Goal: Communication & Community: Participate in discussion

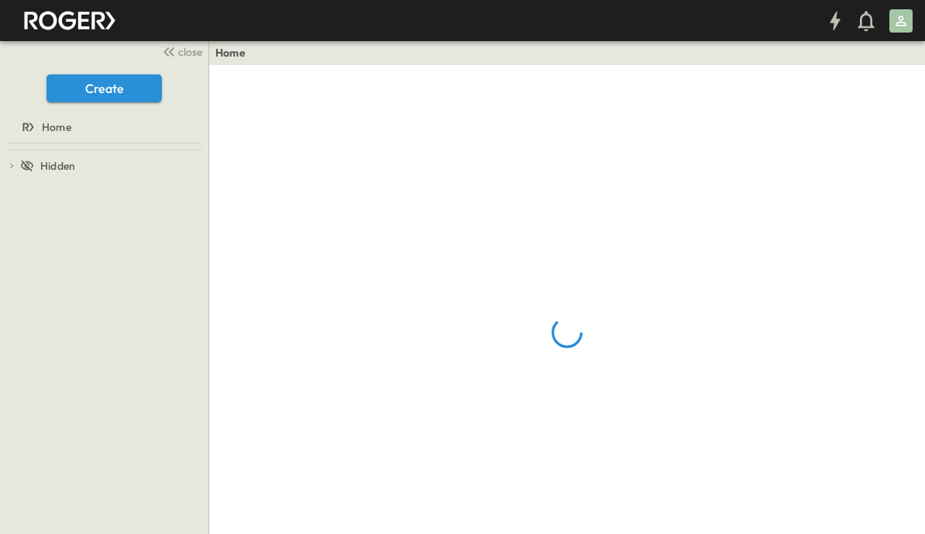
click at [187, 52] on span "close" at bounding box center [190, 51] width 24 height 15
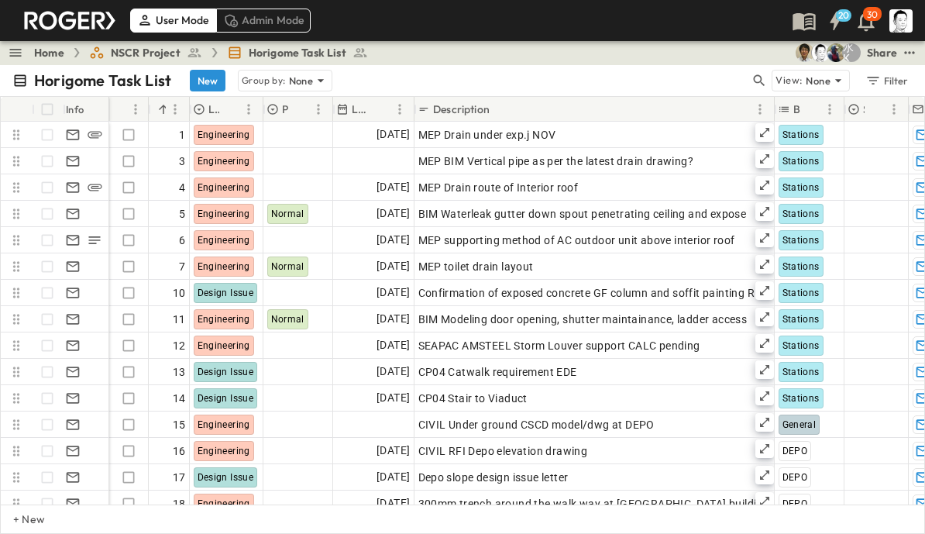
click at [763, 70] on button "button" at bounding box center [759, 81] width 19 height 22
click at [698, 78] on input "text" at bounding box center [677, 80] width 108 height 22
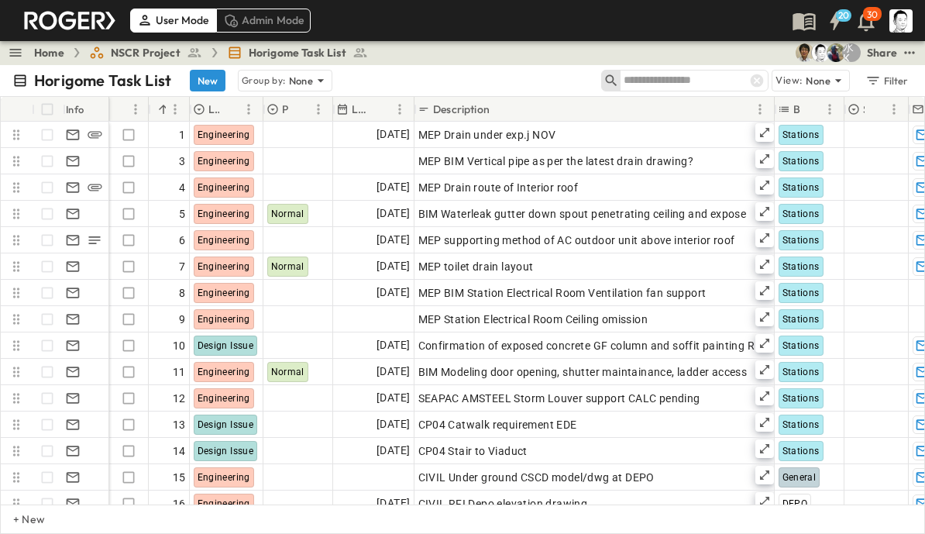
type input "*"
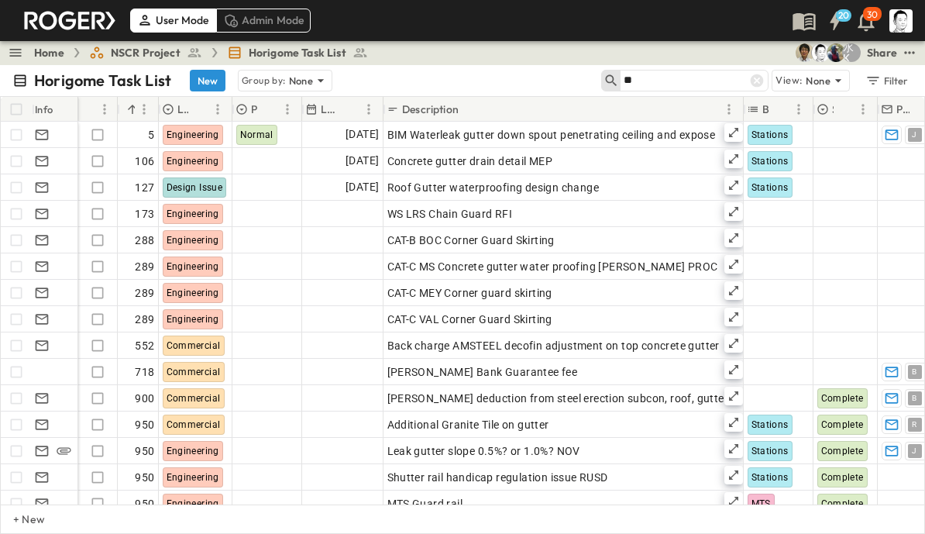
type input "*"
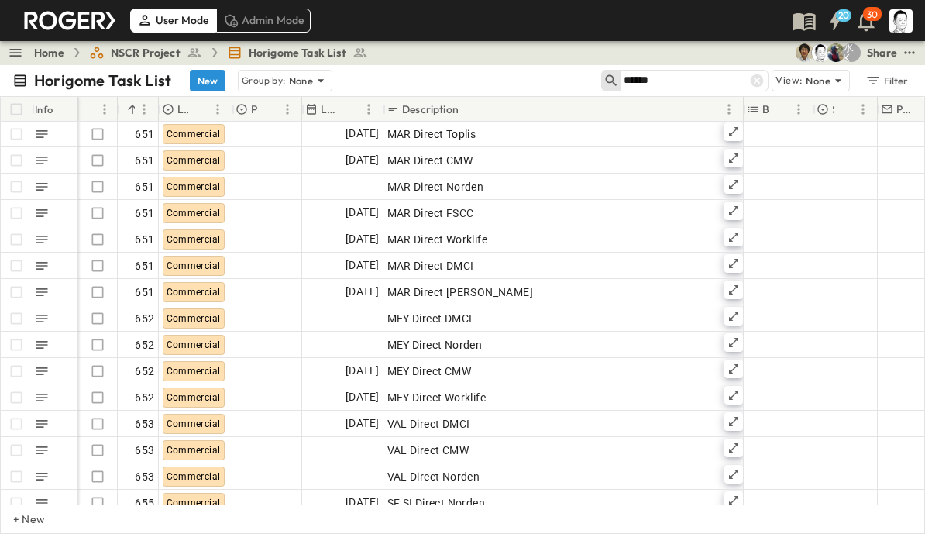
scroll to position [184, 0]
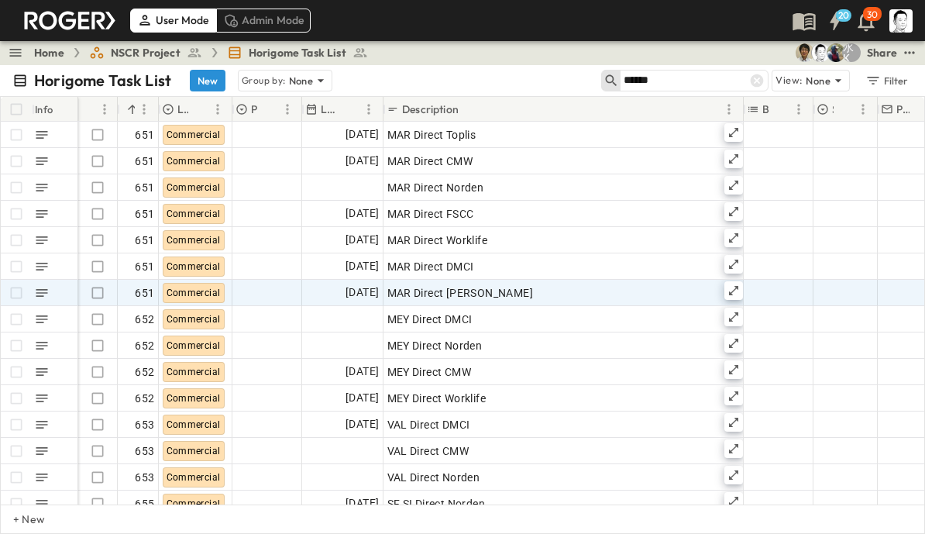
type input "******"
click at [506, 289] on div "MAR Direct [PERSON_NAME]" at bounding box center [563, 293] width 352 height 22
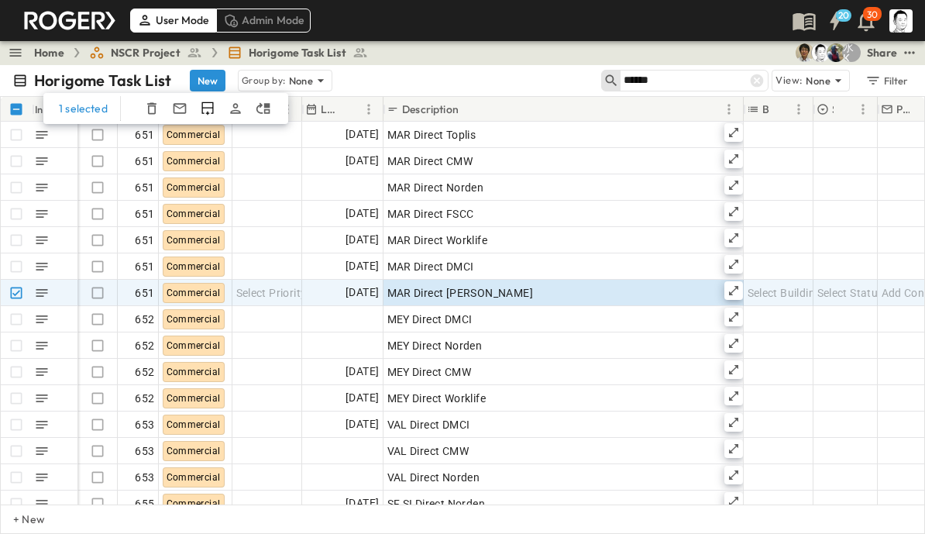
click at [201, 105] on icon "Duplicate Row(s)" at bounding box center [207, 108] width 12 height 13
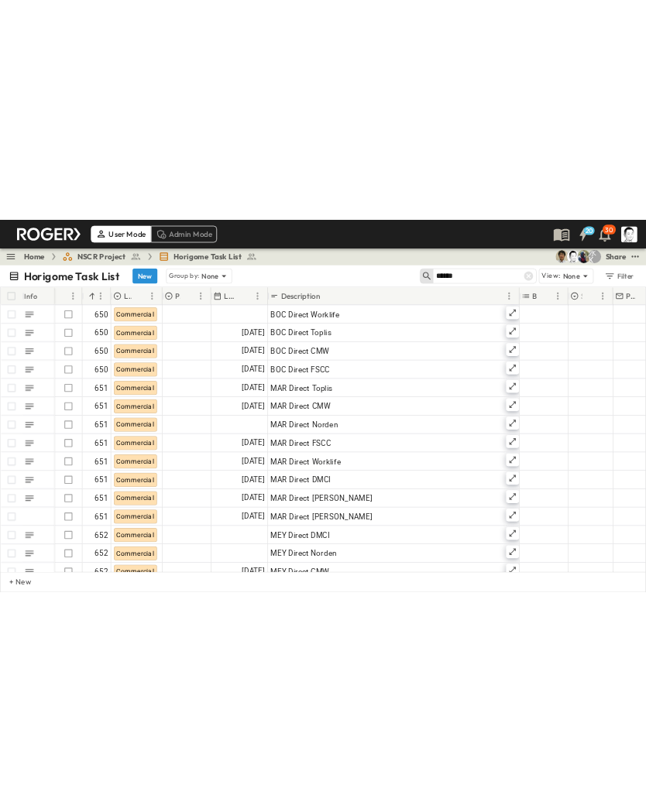
scroll to position [104, 0]
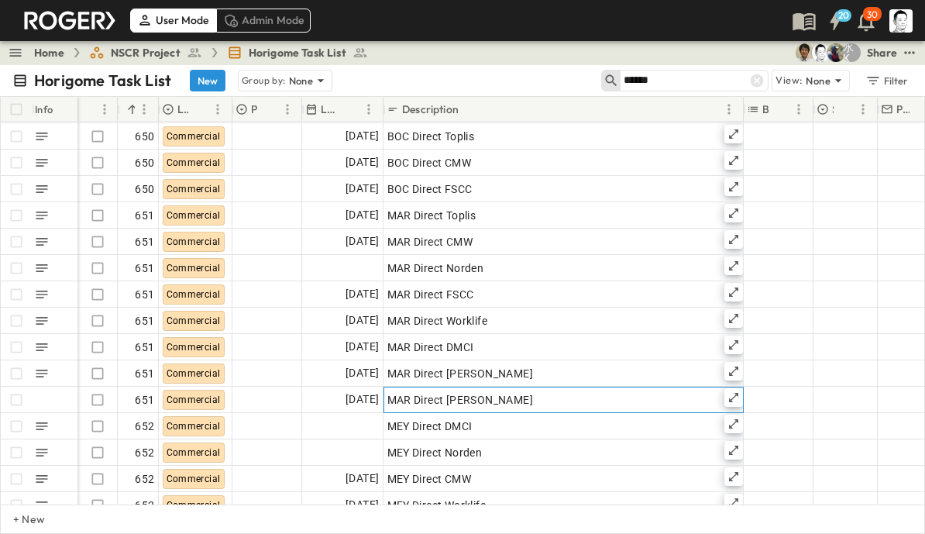
click at [501, 397] on div "MAR Direct [PERSON_NAME]" at bounding box center [563, 400] width 352 height 22
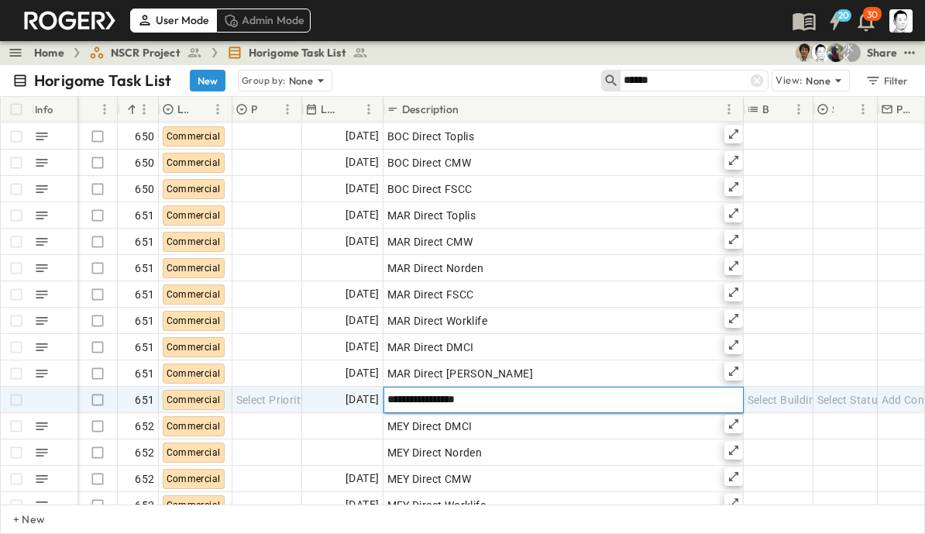
click at [500, 393] on input "**********" at bounding box center [563, 399] width 358 height 19
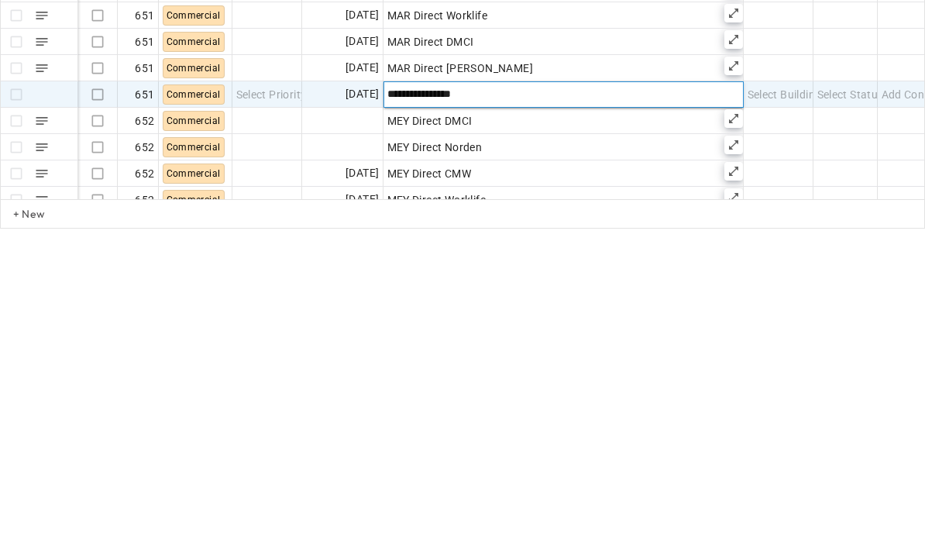
type input "**********"
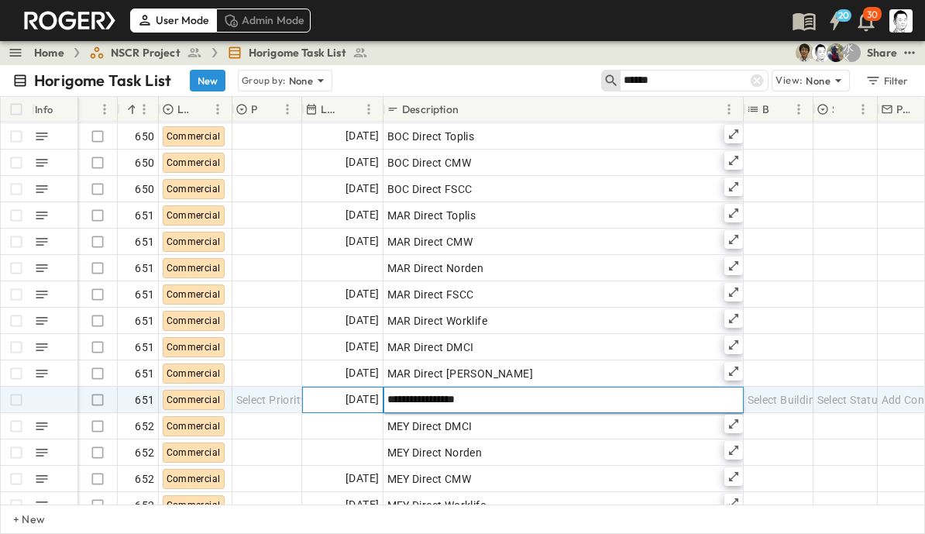
click at [360, 403] on span "[DATE]" at bounding box center [361, 399] width 33 height 18
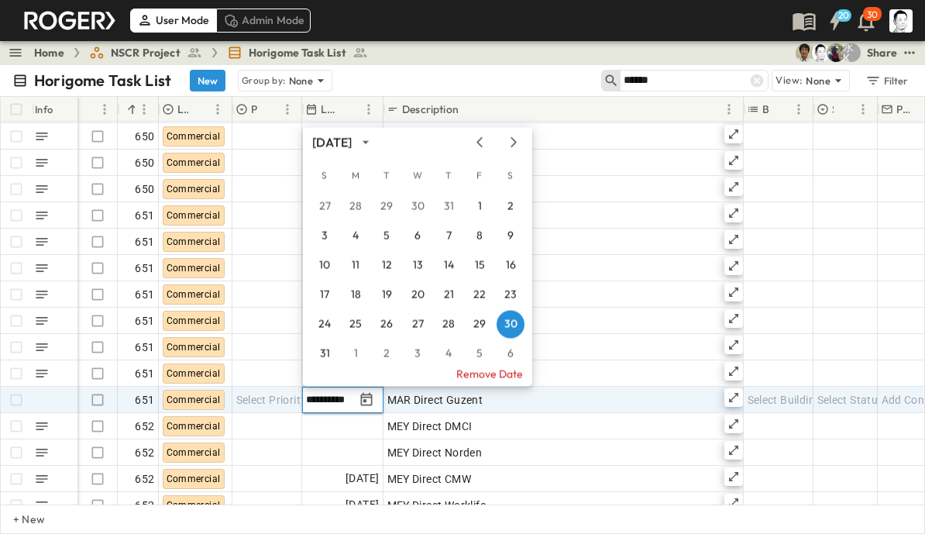
click at [491, 376] on button "Remove Date" at bounding box center [417, 374] width 229 height 25
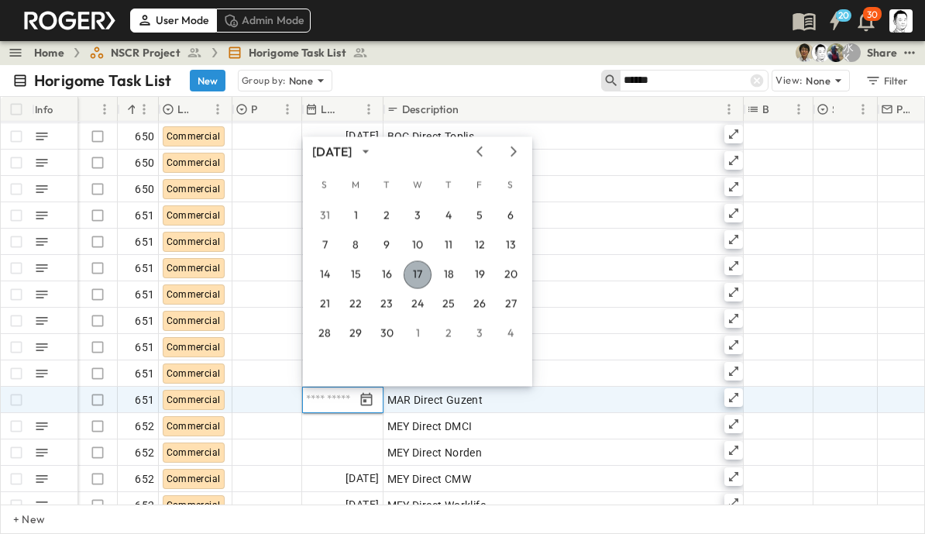
click at [421, 273] on button "17" at bounding box center [418, 275] width 28 height 28
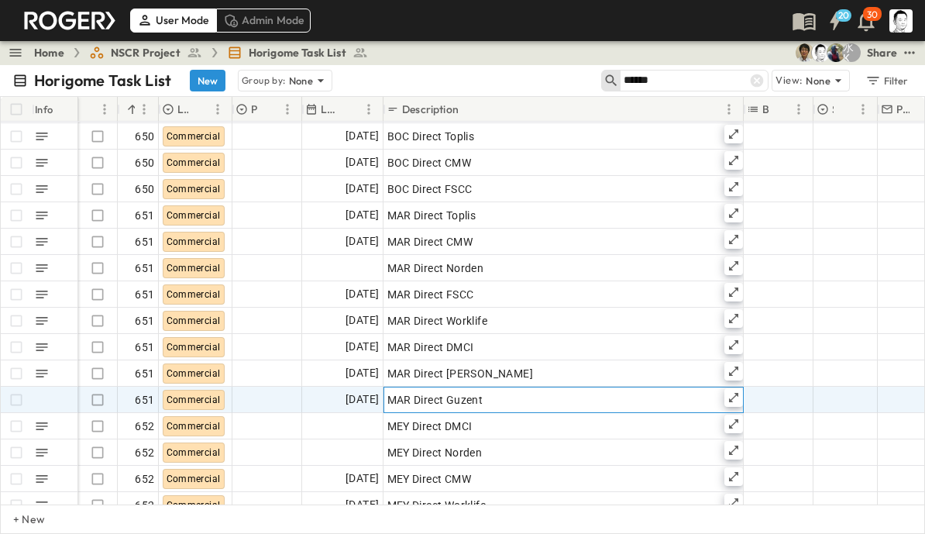
click at [731, 393] on icon at bounding box center [733, 397] width 12 height 12
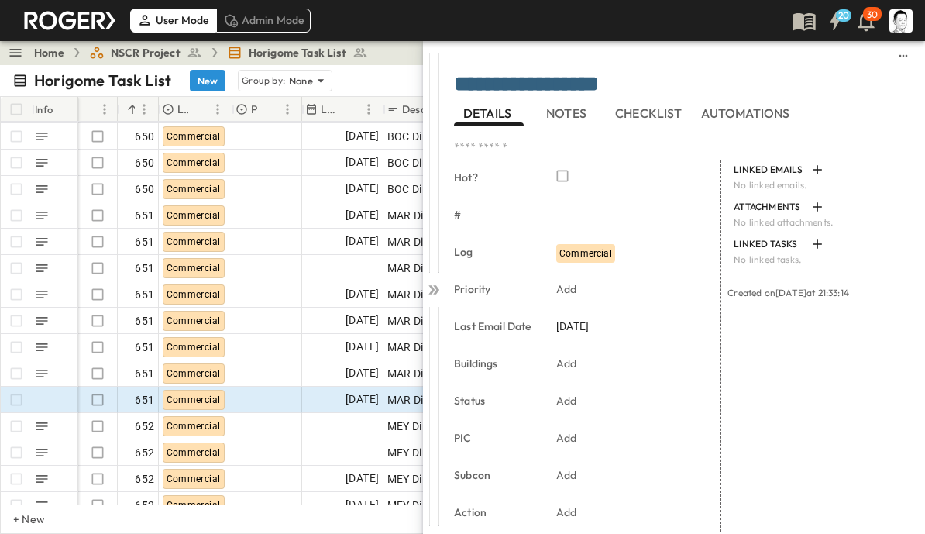
click at [581, 106] on span "NOTES" at bounding box center [567, 113] width 43 height 14
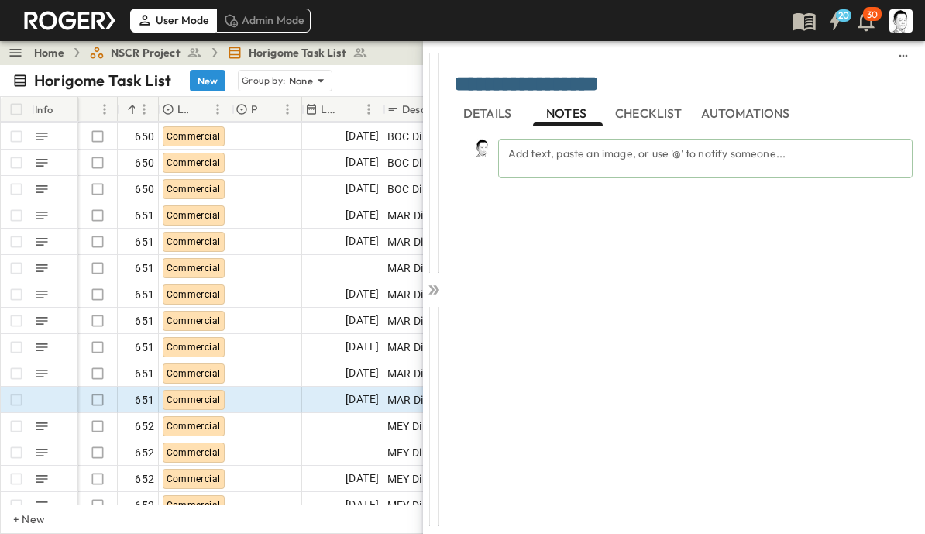
click at [750, 157] on div "Add text, paste an image, or use '@' to notify someone..." at bounding box center [705, 158] width 414 height 39
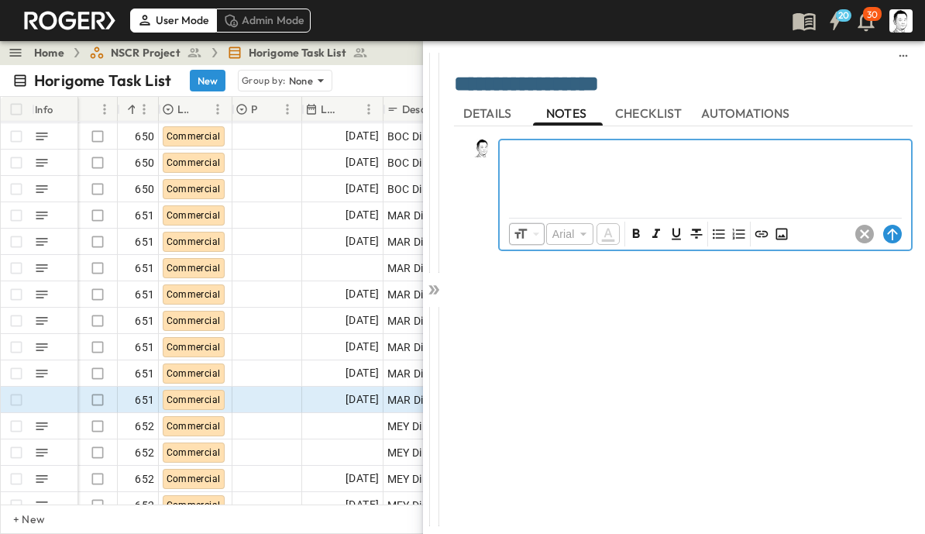
click at [781, 228] on icon "Insert Image" at bounding box center [781, 234] width 12 height 12
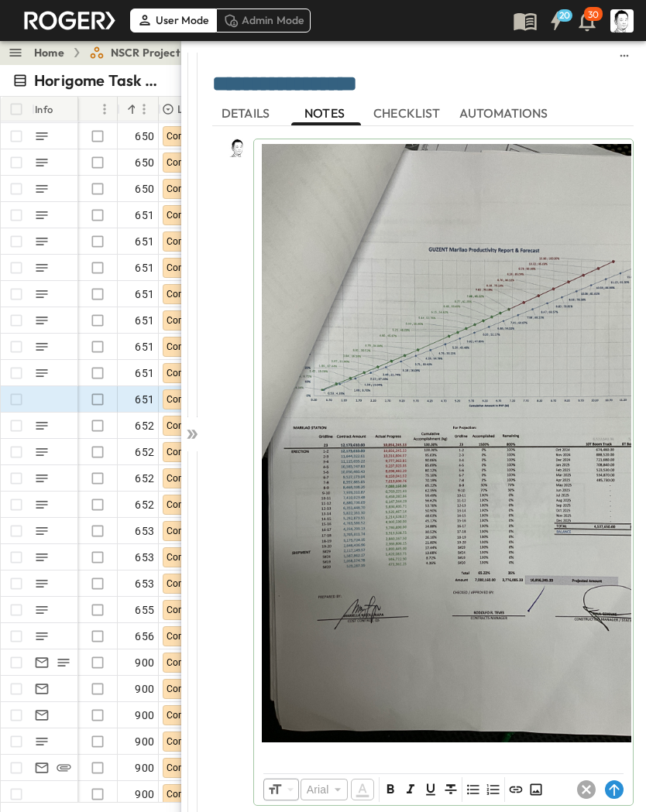
click at [614, 533] on icon at bounding box center [614, 790] width 19 height 19
